Goal: Task Accomplishment & Management: Complete application form

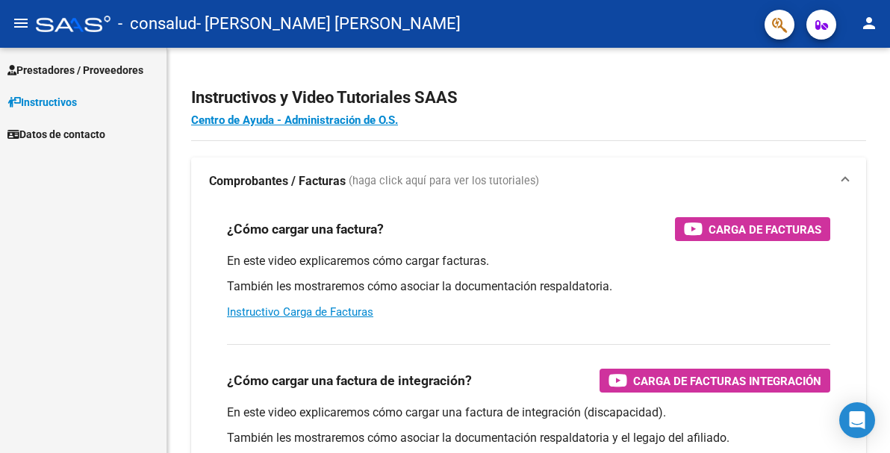
click at [107, 67] on span "Prestadores / Proveedores" at bounding box center [75, 70] width 136 height 16
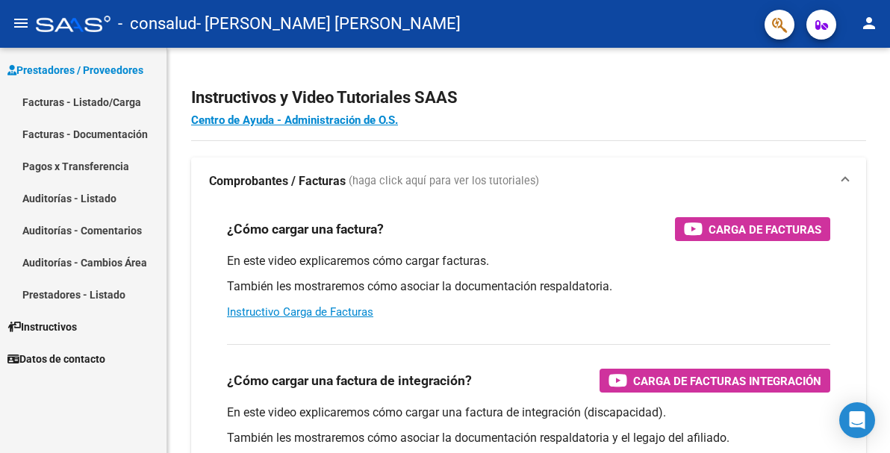
click at [25, 103] on link "Facturas - Listado/Carga" at bounding box center [83, 102] width 167 height 32
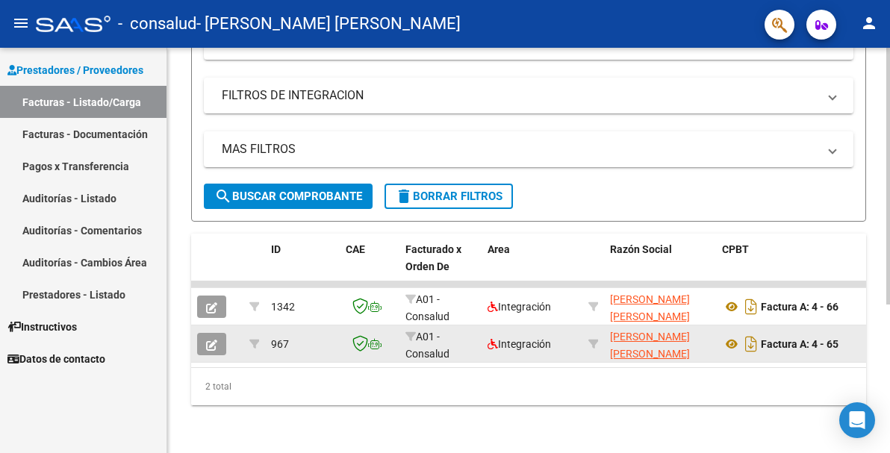
click at [214, 340] on icon "button" at bounding box center [211, 345] width 11 height 11
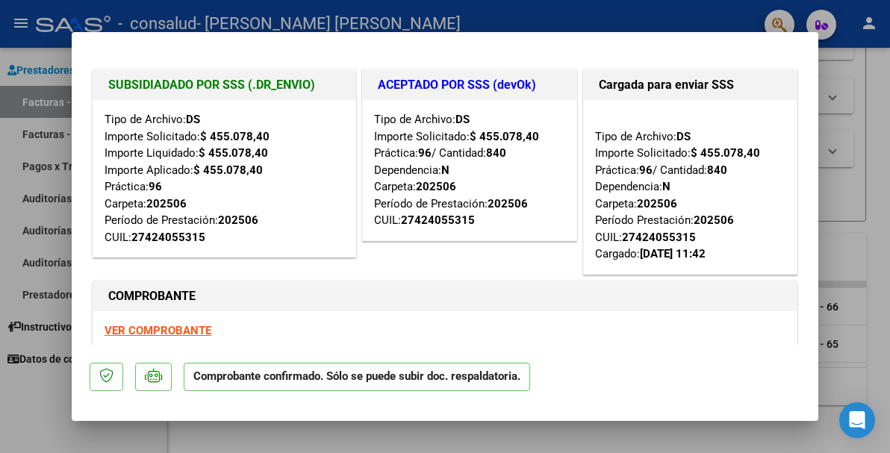
click at [860, 95] on div at bounding box center [445, 226] width 890 height 453
type input "$ 0,00"
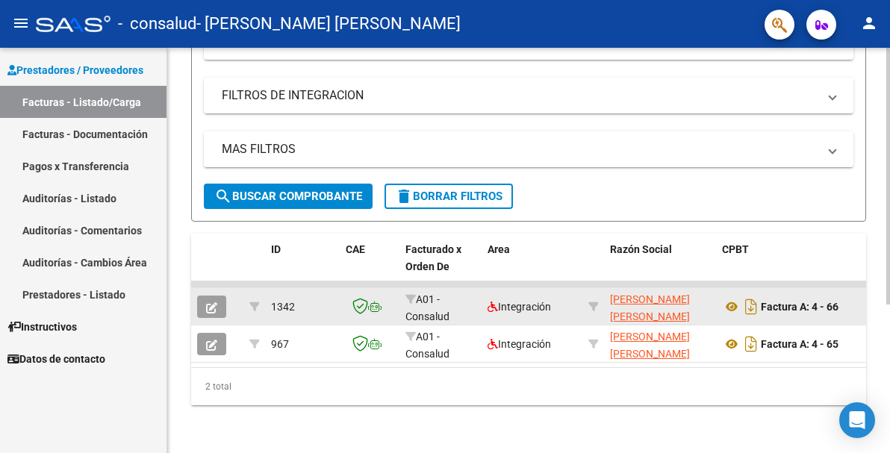
click at [215, 300] on span "button" at bounding box center [211, 306] width 11 height 13
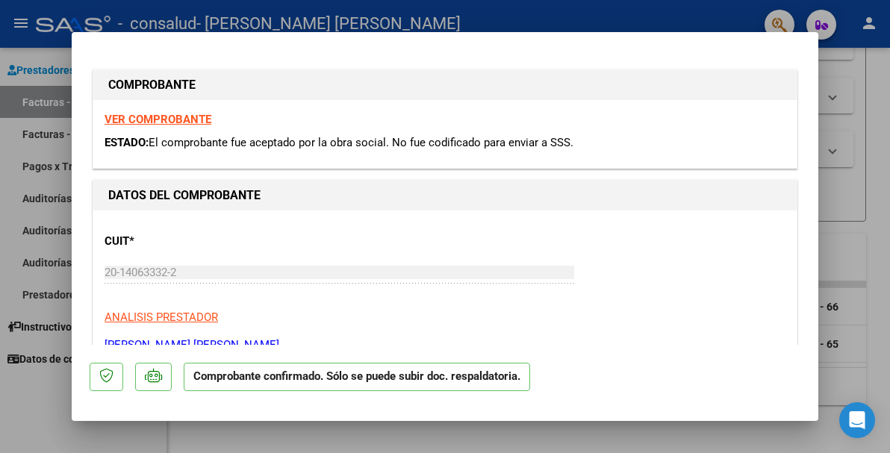
click at [843, 81] on div at bounding box center [445, 226] width 890 height 453
type input "$ 0,00"
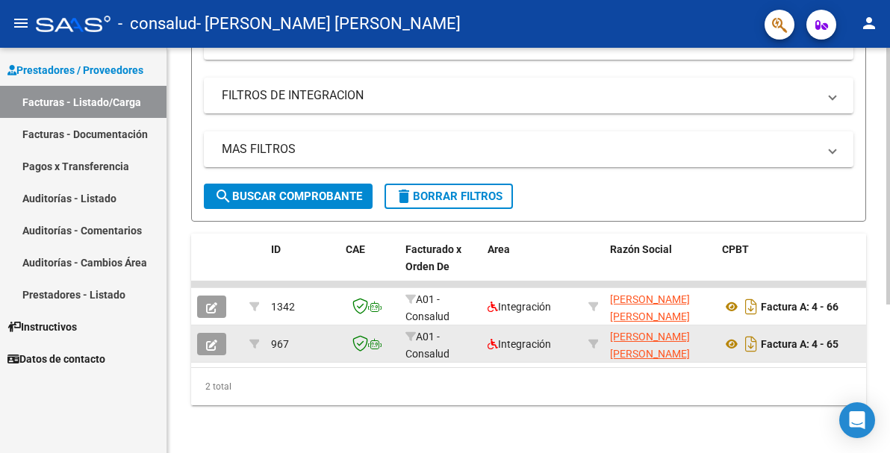
click at [208, 340] on icon "button" at bounding box center [211, 345] width 11 height 11
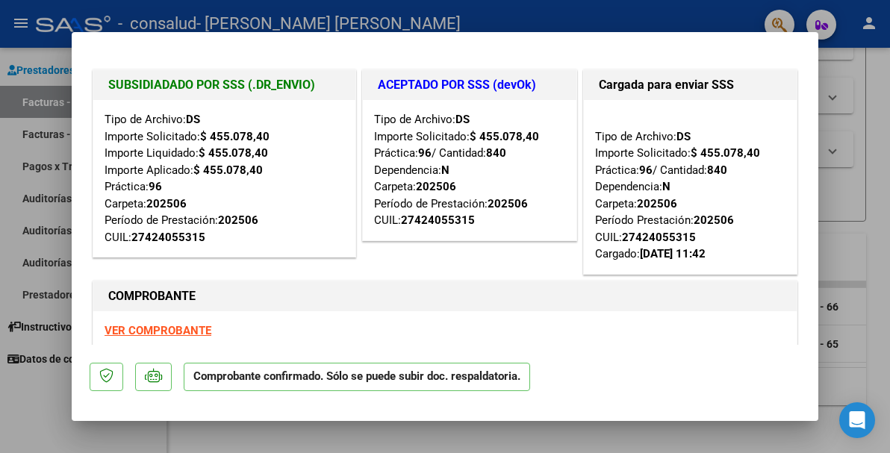
click at [837, 157] on div at bounding box center [445, 226] width 890 height 453
type input "$ 0,00"
